Goal: Task Accomplishment & Management: Complete application form

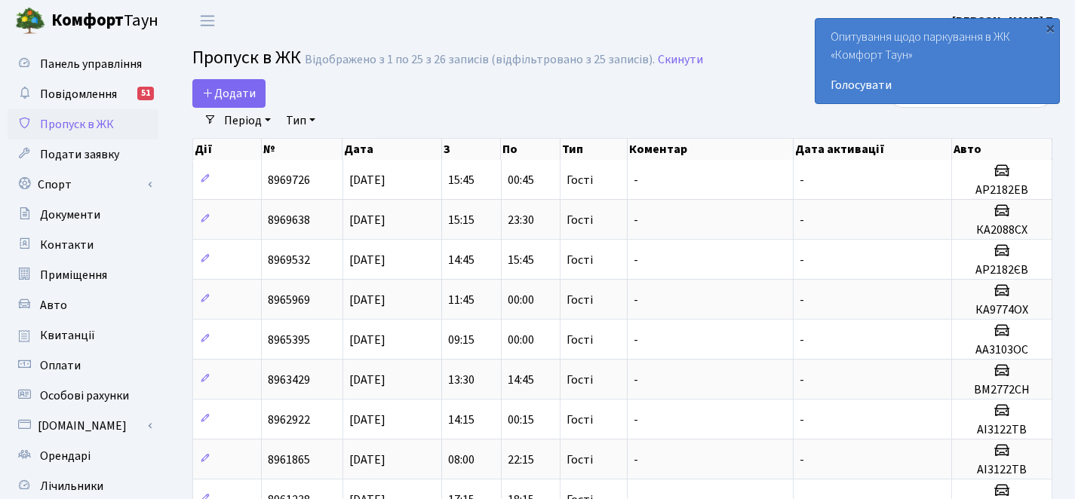
select select "25"
click at [256, 87] on link "Додати" at bounding box center [228, 93] width 73 height 29
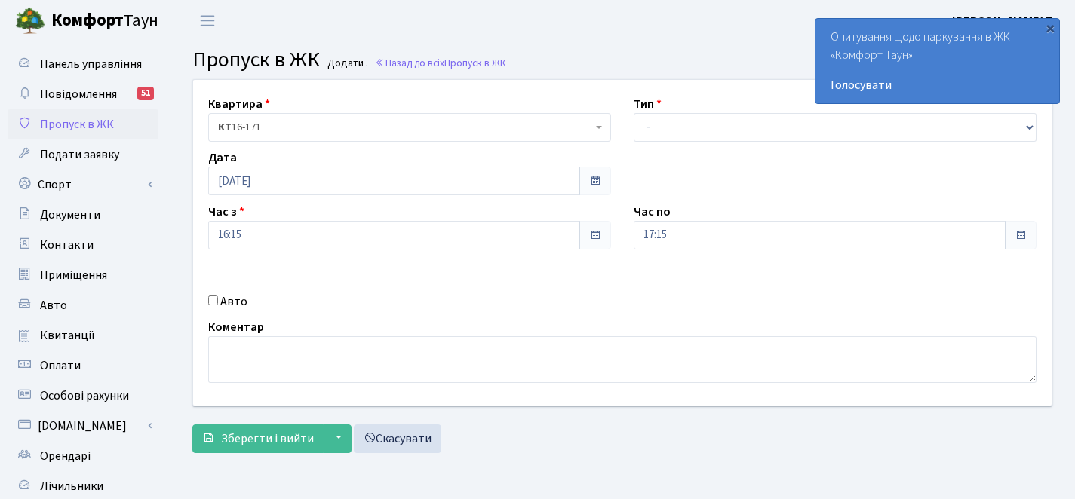
click at [215, 300] on input "Авто" at bounding box center [213, 301] width 10 height 10
checkbox input "true"
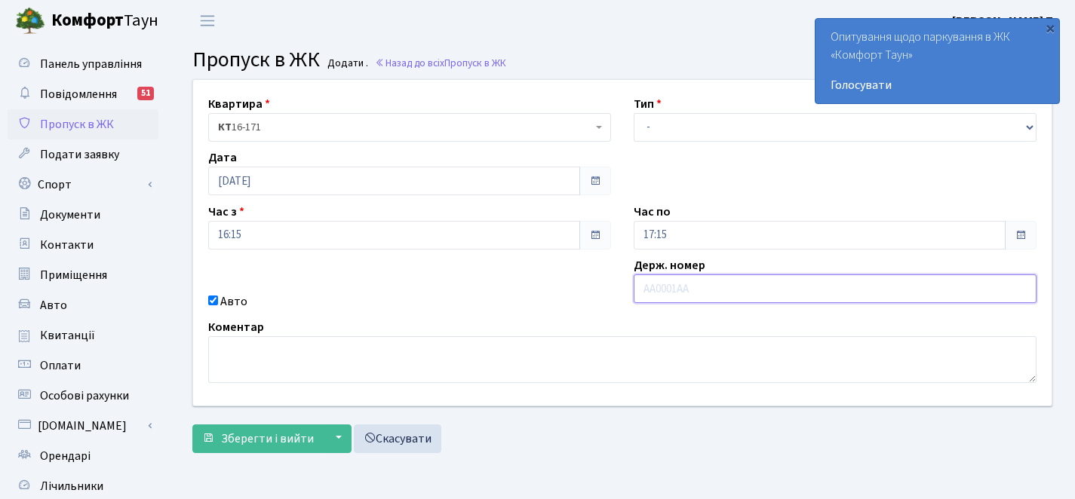
click at [670, 290] on input "text" at bounding box center [835, 289] width 403 height 29
paste input "КА 0361"
click at [662, 284] on input "КА 0361" at bounding box center [835, 289] width 403 height 29
click at [662, 282] on input "КА 0361" at bounding box center [835, 289] width 403 height 29
click at [659, 283] on input "КА 0361" at bounding box center [835, 289] width 403 height 29
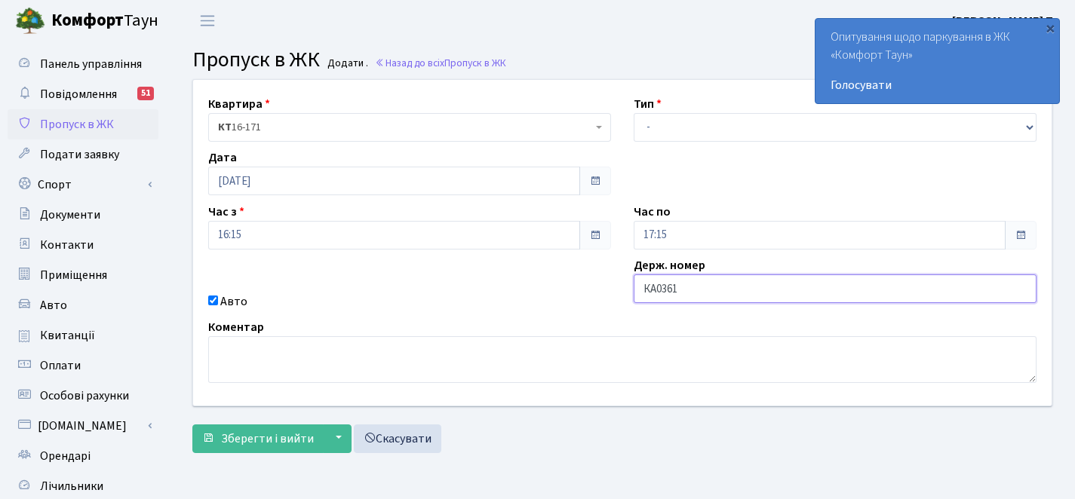
click at [682, 293] on input "КА0361" at bounding box center [835, 289] width 403 height 29
click at [719, 290] on input "КА0361" at bounding box center [835, 289] width 403 height 29
click at [711, 290] on input "КА0361" at bounding box center [835, 289] width 403 height 29
click at [706, 292] on input "КА0361" at bounding box center [835, 289] width 403 height 29
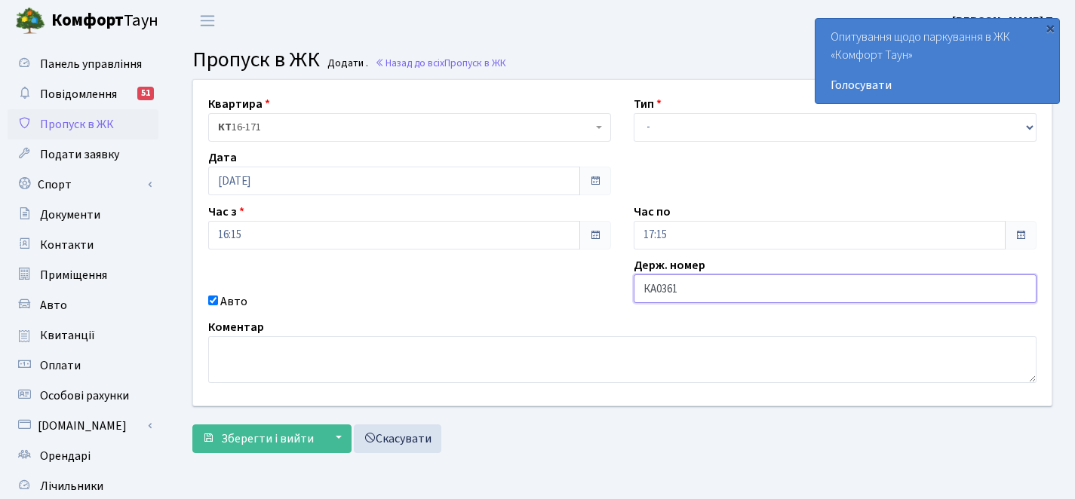
click at [684, 290] on input "КА0361" at bounding box center [835, 289] width 403 height 29
drag, startPoint x: 649, startPoint y: 293, endPoint x: 668, endPoint y: 289, distance: 19.2
click at [675, 291] on input "КА0361" at bounding box center [835, 289] width 403 height 29
click at [670, 289] on input "КА0361" at bounding box center [835, 289] width 403 height 29
click at [675, 289] on input "КА0361" at bounding box center [835, 289] width 403 height 29
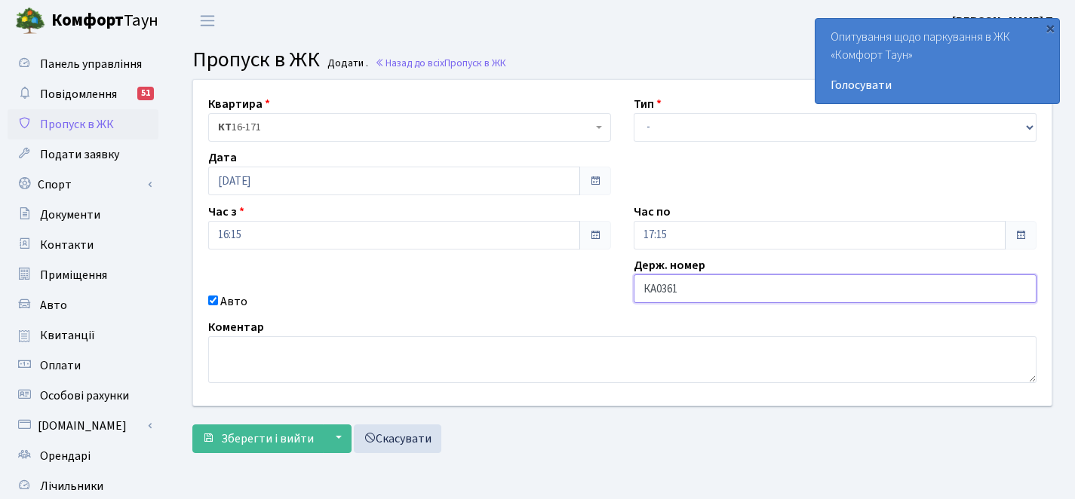
click at [675, 289] on input "КА0361" at bounding box center [835, 289] width 403 height 29
click at [678, 289] on input "КА0361" at bounding box center [835, 289] width 403 height 29
paste input "КА"
drag, startPoint x: 678, startPoint y: 288, endPoint x: 701, endPoint y: 290, distance: 22.7
click at [701, 290] on input "КА0361КА" at bounding box center [835, 289] width 403 height 29
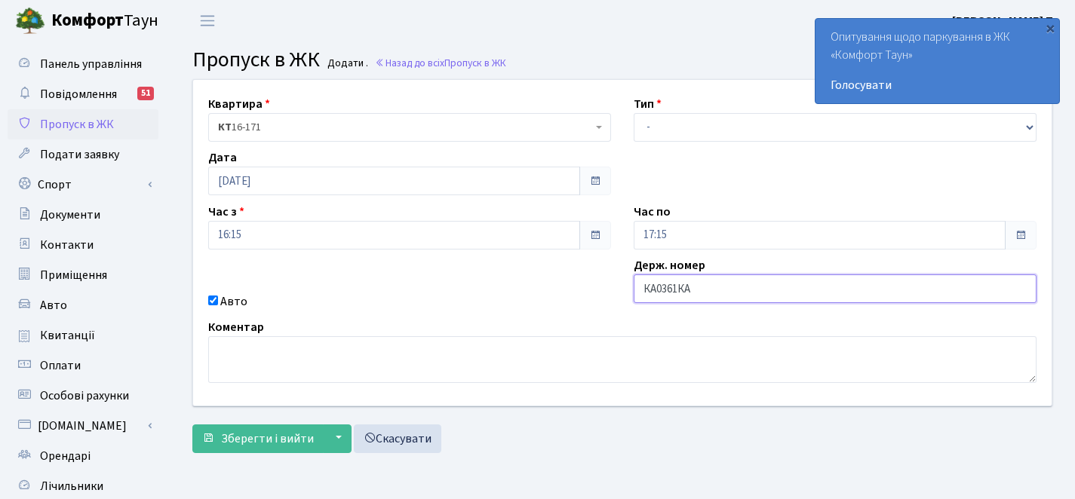
paste input "І"
type input "КА0361РІ"
click at [716, 143] on div "Квартира <b>КТ</b>&nbsp;&nbsp;&nbsp;&nbsp;16-171 КТ 16-171 Тип - Доставка Таксі…" at bounding box center [622, 243] width 881 height 326
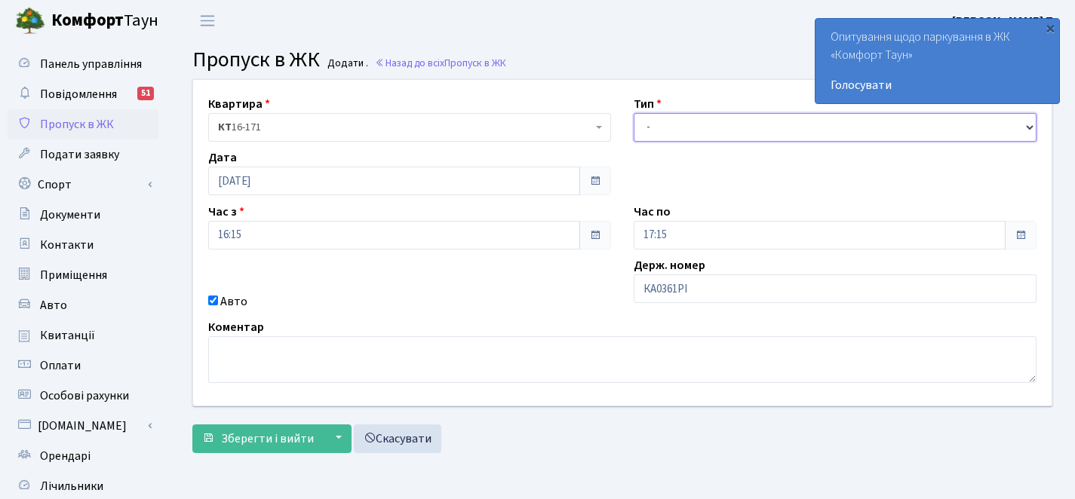
click at [705, 118] on select "- Доставка Таксі Гості Сервіс" at bounding box center [835, 127] width 403 height 29
select select "3"
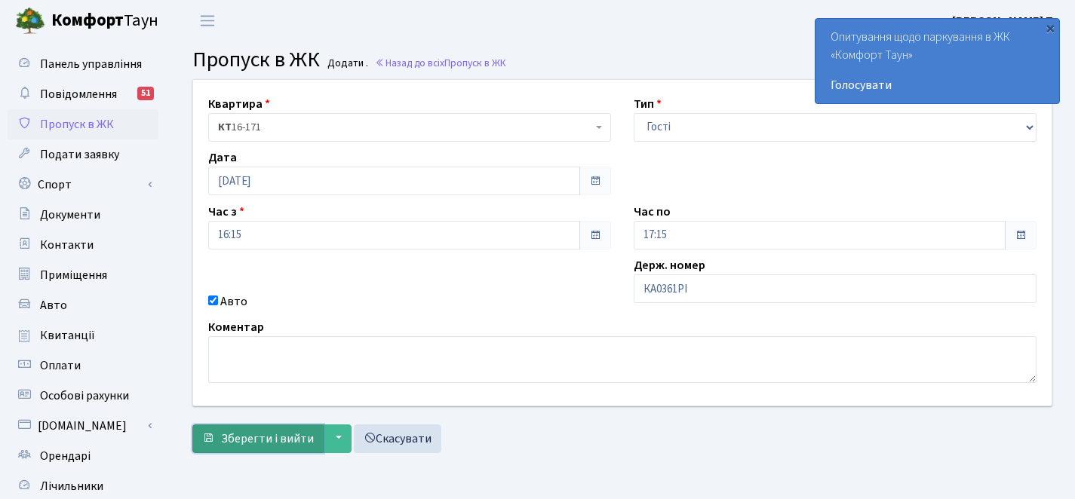
click at [251, 429] on button "Зберегти і вийти" at bounding box center [257, 439] width 131 height 29
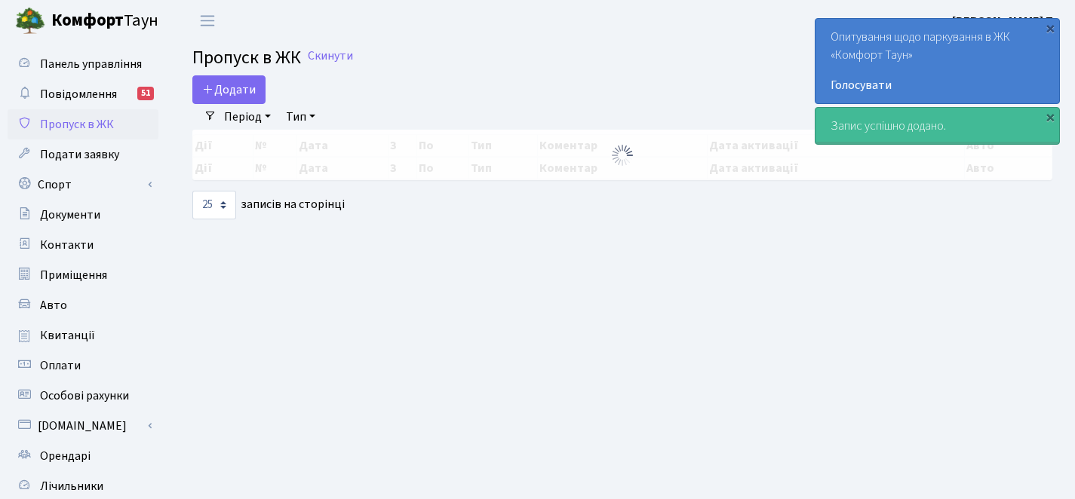
select select "25"
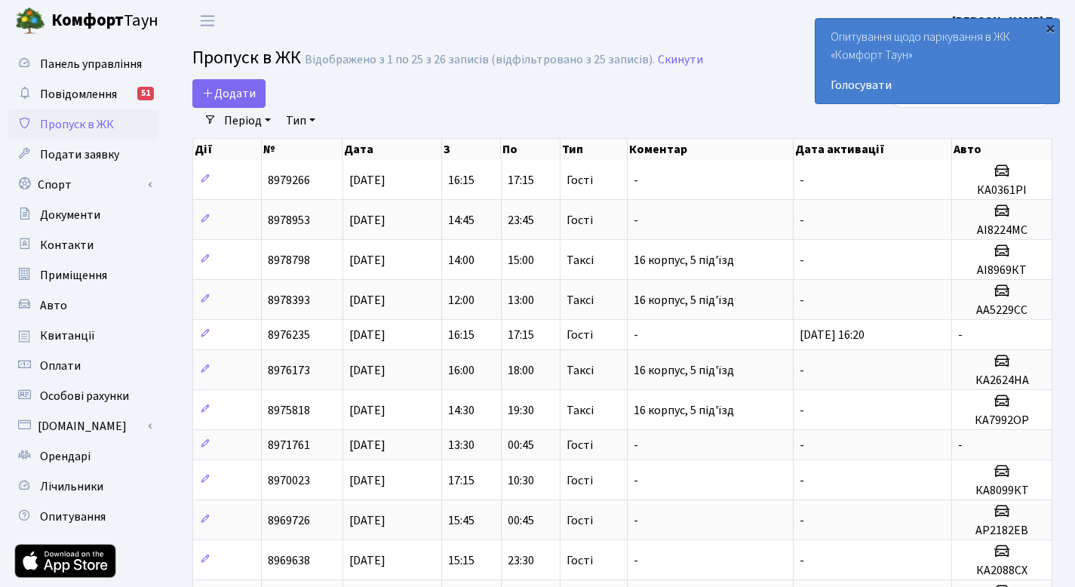
click at [1048, 29] on div "×" at bounding box center [1050, 27] width 15 height 15
